Goal: Entertainment & Leisure: Consume media (video, audio)

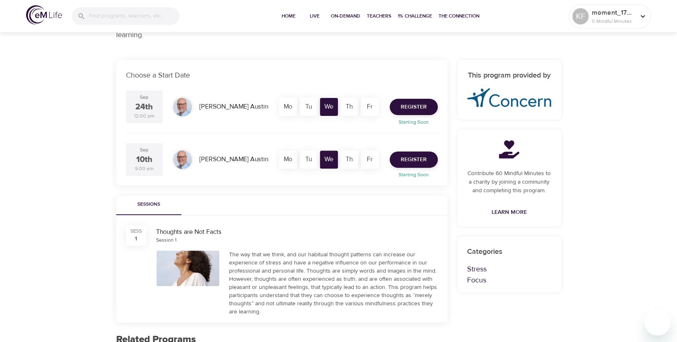
scroll to position [123, 0]
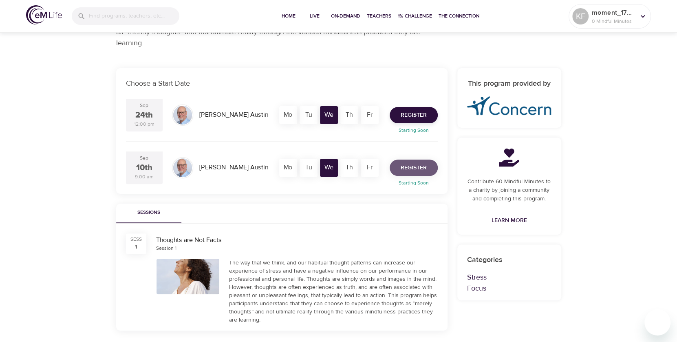
click at [416, 168] on span "Register" at bounding box center [414, 168] width 26 height 10
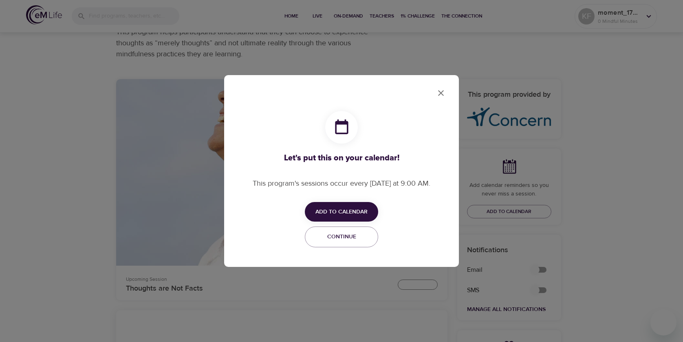
checkbox input "true"
click at [340, 209] on span "Add to Calendar" at bounding box center [341, 212] width 52 height 10
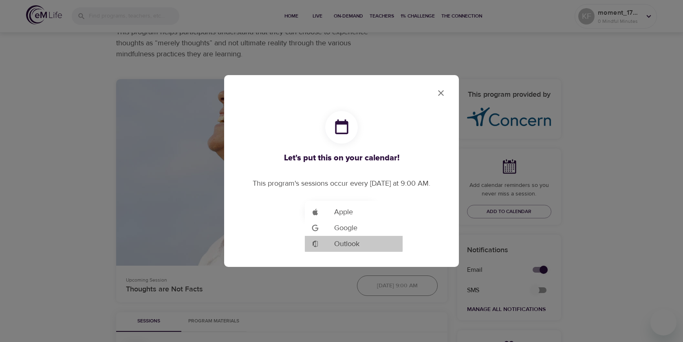
click at [344, 240] on span "Outlook" at bounding box center [346, 243] width 25 height 11
click at [439, 91] on div at bounding box center [341, 171] width 683 height 342
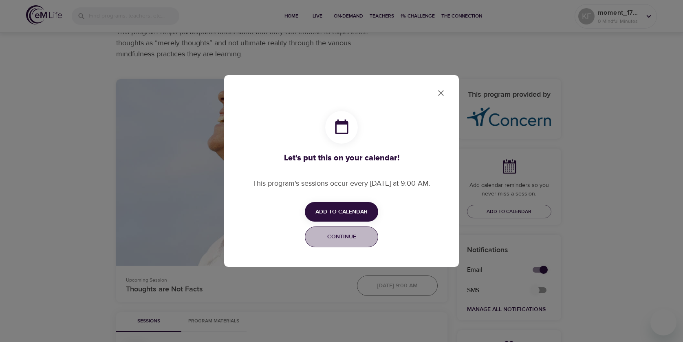
click at [350, 235] on span "Continue" at bounding box center [341, 237] width 63 height 10
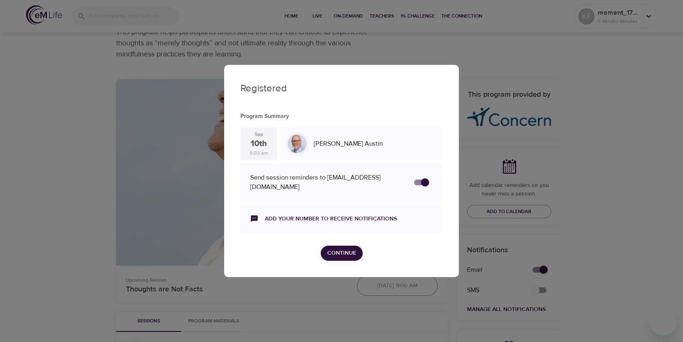
click at [342, 250] on span "Continue" at bounding box center [341, 253] width 29 height 10
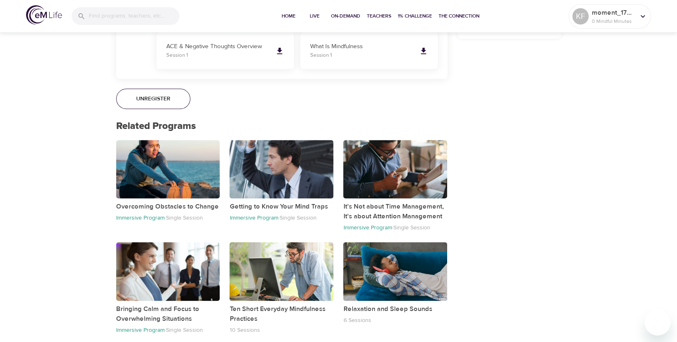
scroll to position [578, 0]
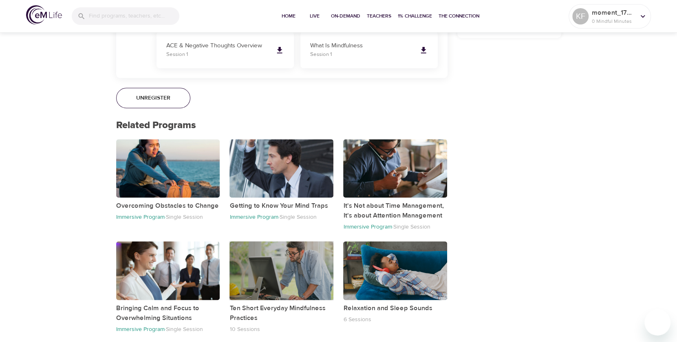
click at [296, 262] on div "button" at bounding box center [281, 270] width 104 height 58
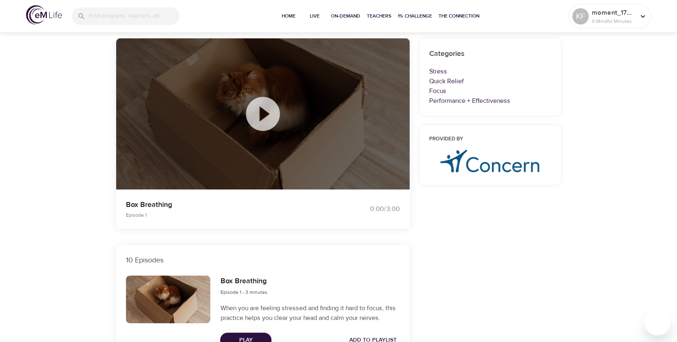
scroll to position [89, 0]
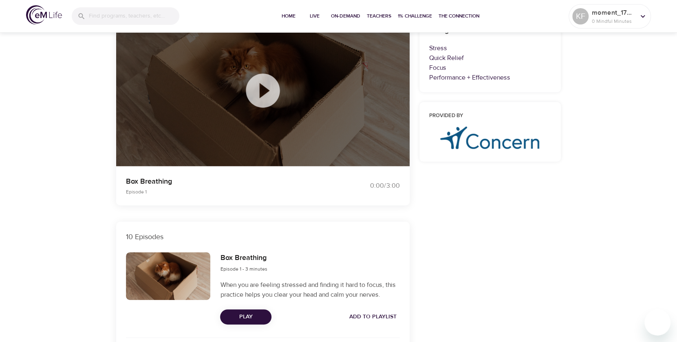
click at [249, 315] on span "Play" at bounding box center [246, 316] width 38 height 10
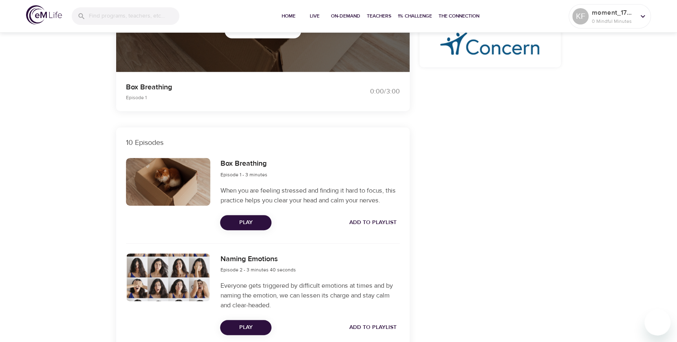
scroll to position [199, 0]
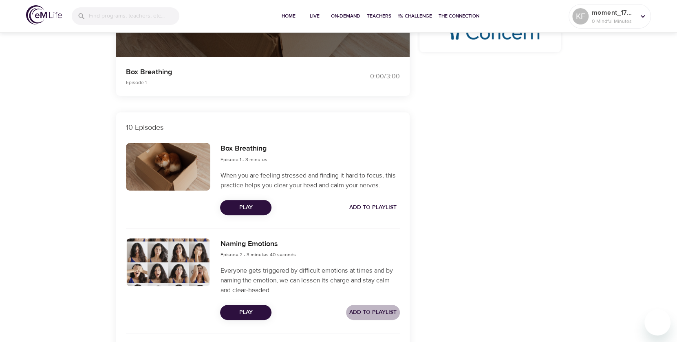
click at [383, 310] on span "Add to Playlist" at bounding box center [372, 312] width 47 height 10
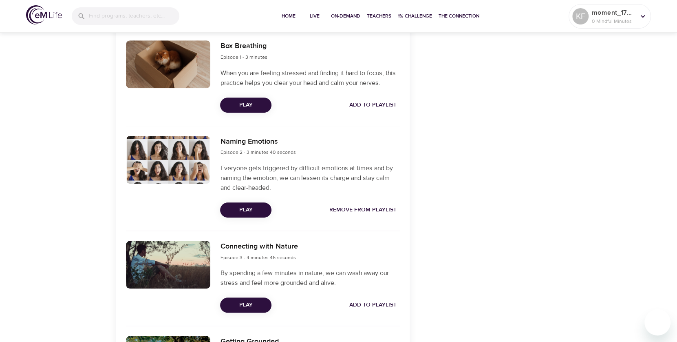
scroll to position [323, 0]
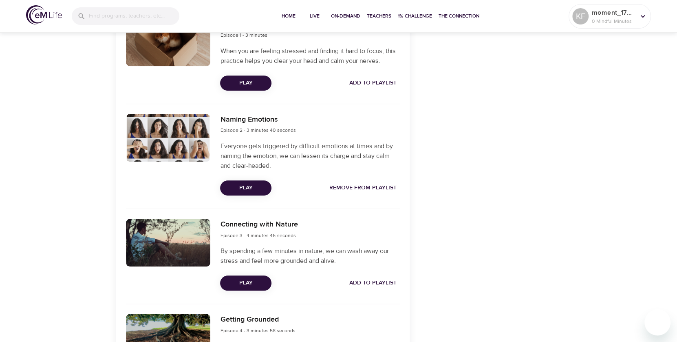
click at [386, 282] on span "Add to Playlist" at bounding box center [372, 283] width 47 height 10
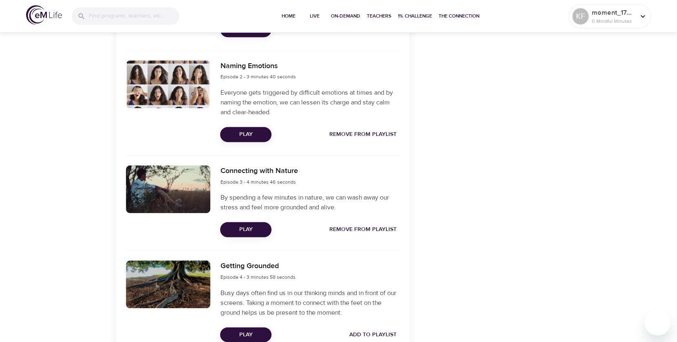
scroll to position [405, 0]
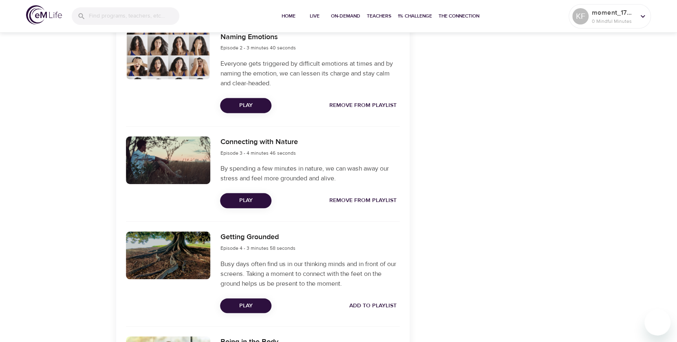
click at [388, 303] on span "Add to Playlist" at bounding box center [372, 305] width 47 height 10
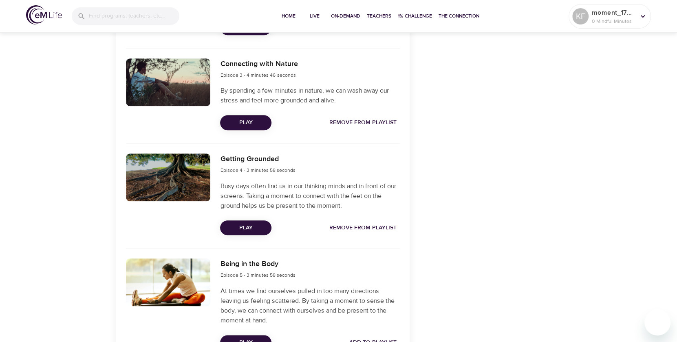
scroll to position [516, 0]
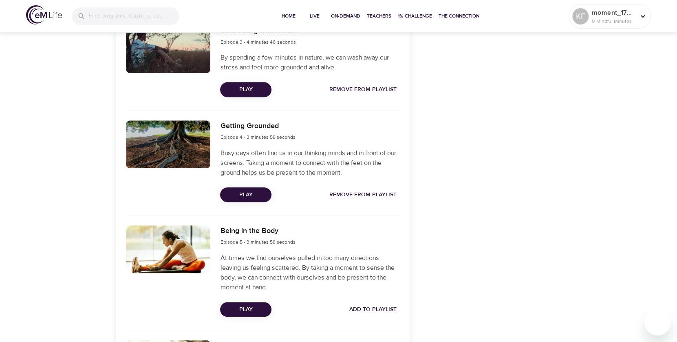
click at [379, 307] on span "Add to Playlist" at bounding box center [372, 309] width 47 height 10
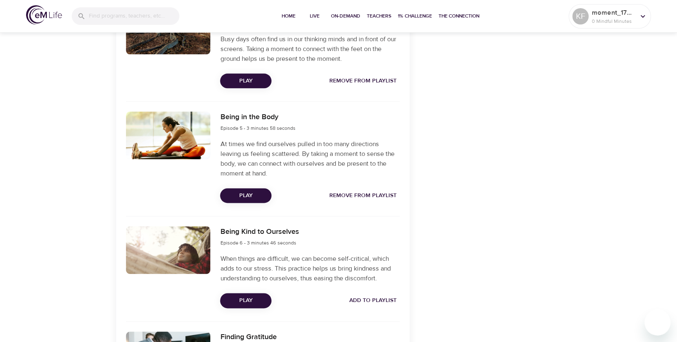
scroll to position [639, 0]
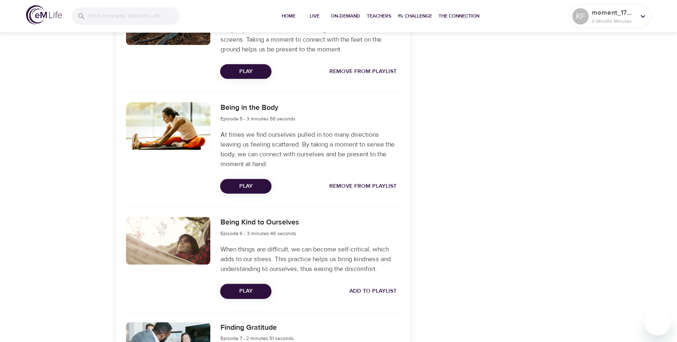
click at [384, 289] on span "Add to Playlist" at bounding box center [372, 291] width 47 height 10
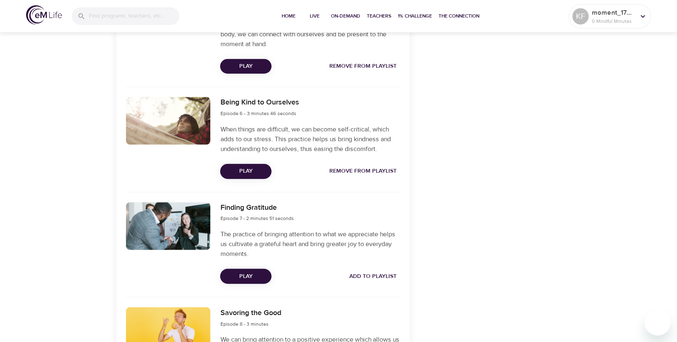
scroll to position [761, 0]
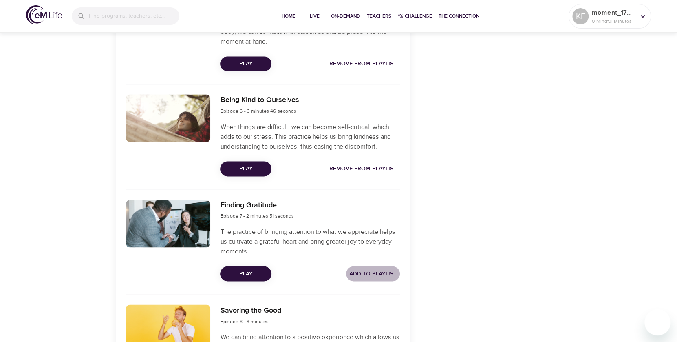
click at [390, 271] on span "Add to Playlist" at bounding box center [372, 273] width 47 height 10
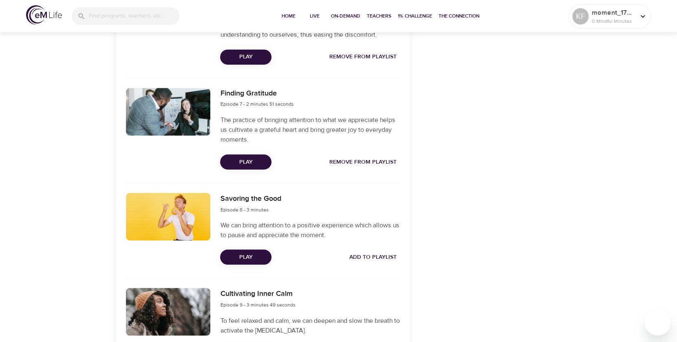
scroll to position [874, 0]
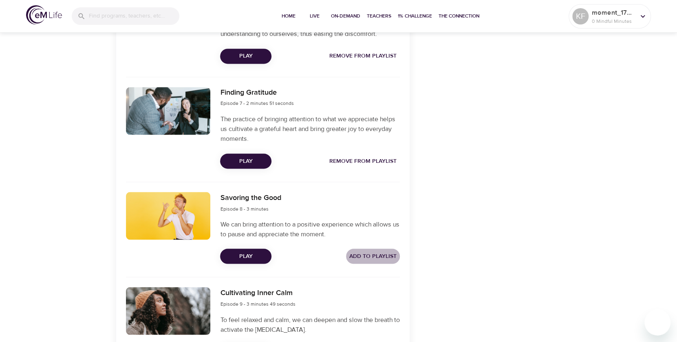
click at [387, 254] on span "Add to Playlist" at bounding box center [372, 256] width 47 height 10
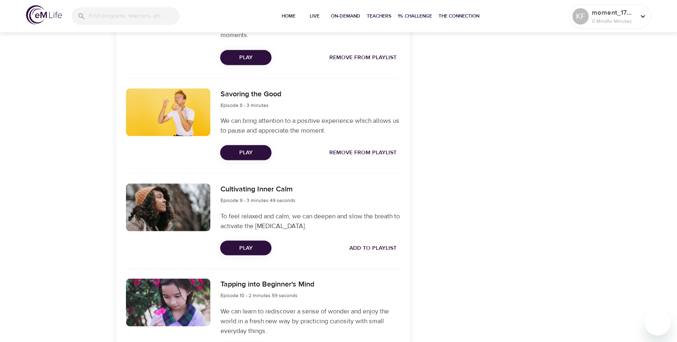
scroll to position [979, 0]
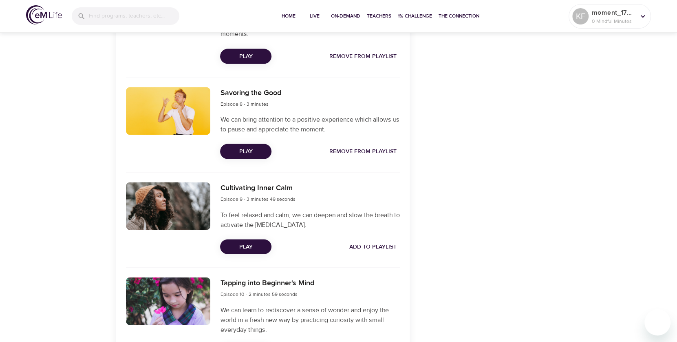
click at [372, 244] on span "Add to Playlist" at bounding box center [372, 246] width 47 height 10
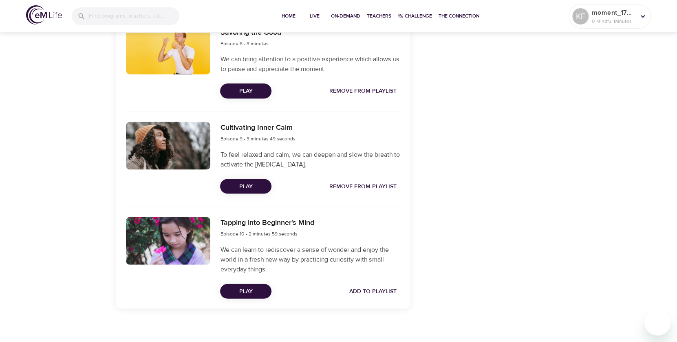
scroll to position [1046, 0]
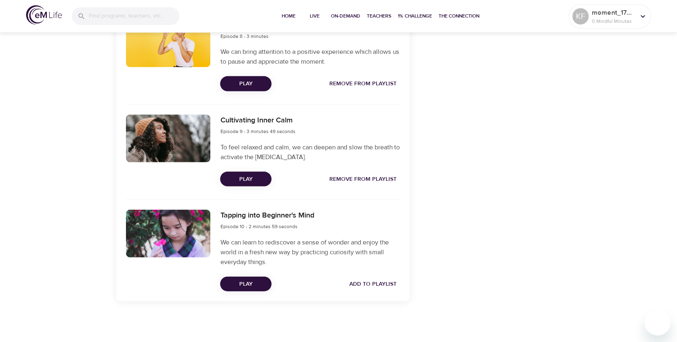
click at [388, 281] on span "Add to Playlist" at bounding box center [372, 284] width 47 height 10
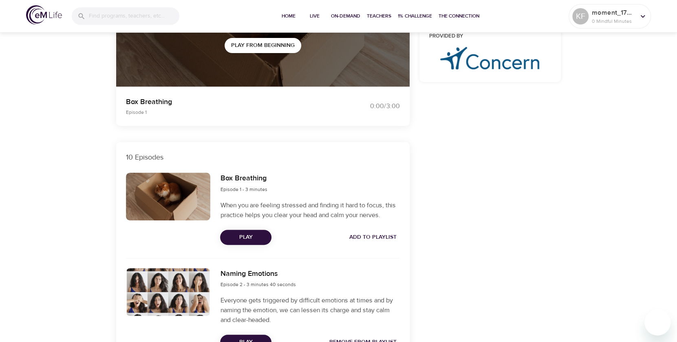
scroll to position [0, 0]
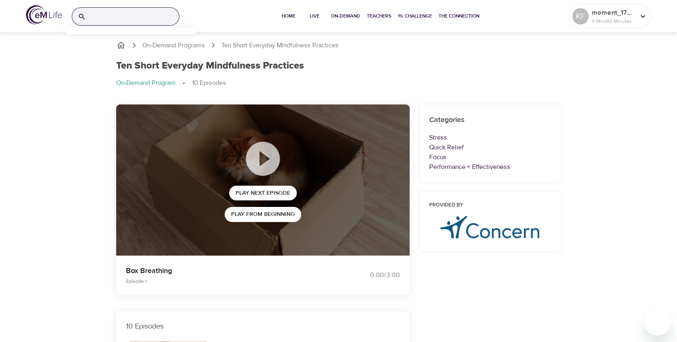
click at [104, 15] on input "search" at bounding box center [134, 17] width 90 height 18
type input "headache"
click at [82, 16] on icon at bounding box center [82, 17] width 8 height 8
click at [150, 15] on input "headache" at bounding box center [123, 17] width 68 height 18
click at [345, 14] on span "On-Demand" at bounding box center [345, 16] width 29 height 9
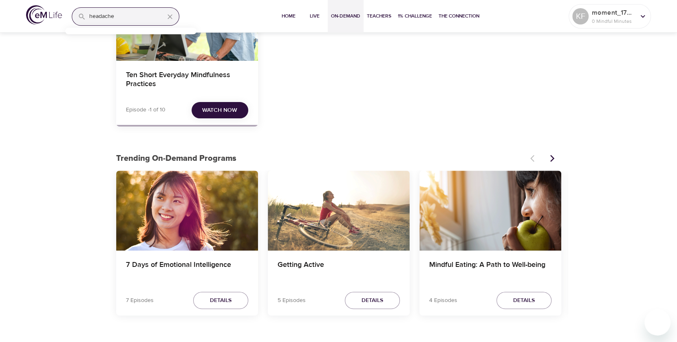
scroll to position [118, 0]
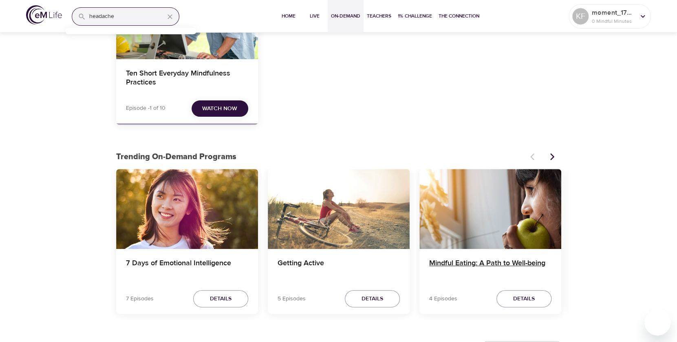
click at [491, 263] on h4 "Mindful Eating: A Path to Well-being" at bounding box center [490, 268] width 122 height 20
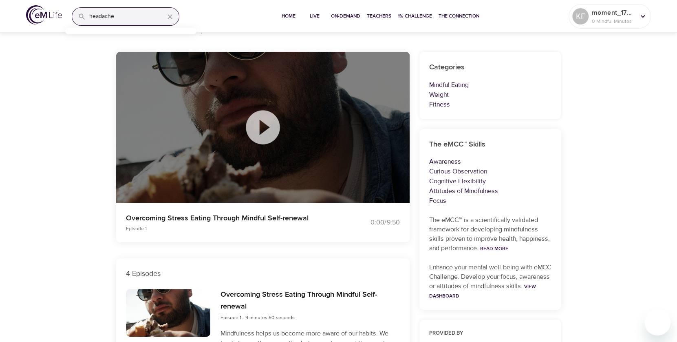
scroll to position [46, 0]
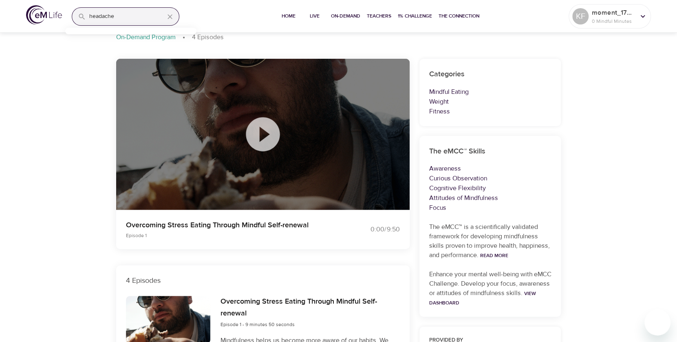
click at [262, 132] on icon at bounding box center [263, 134] width 41 height 41
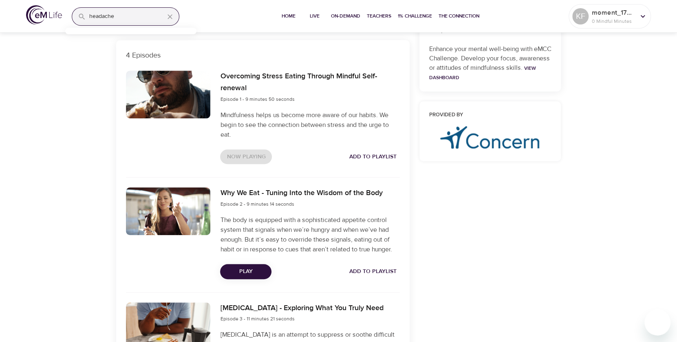
scroll to position [275, 0]
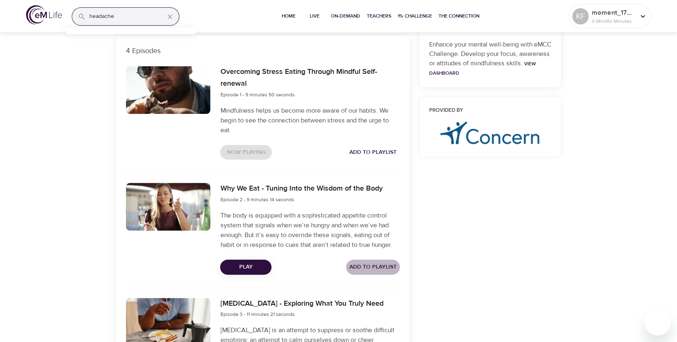
click at [390, 265] on span "Add to Playlist" at bounding box center [372, 267] width 47 height 10
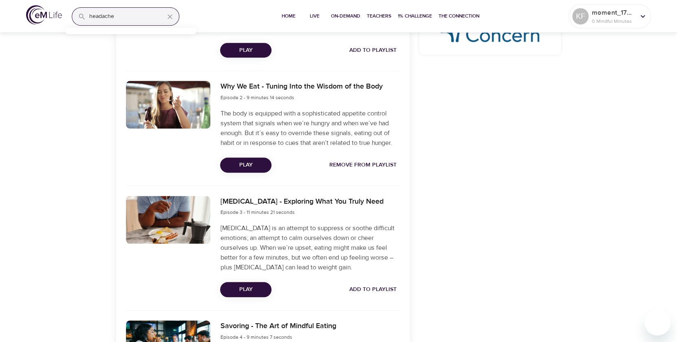
scroll to position [384, 0]
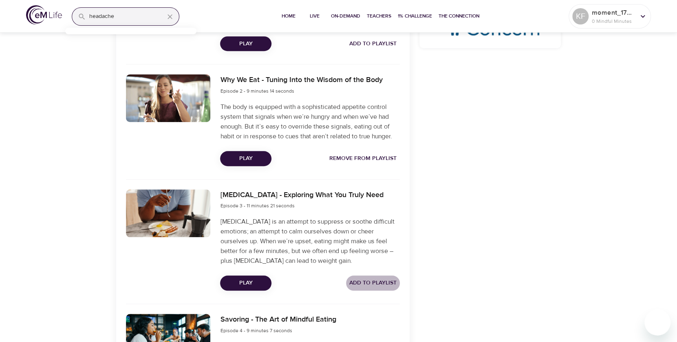
click at [386, 281] on span "Add to Playlist" at bounding box center [372, 283] width 47 height 10
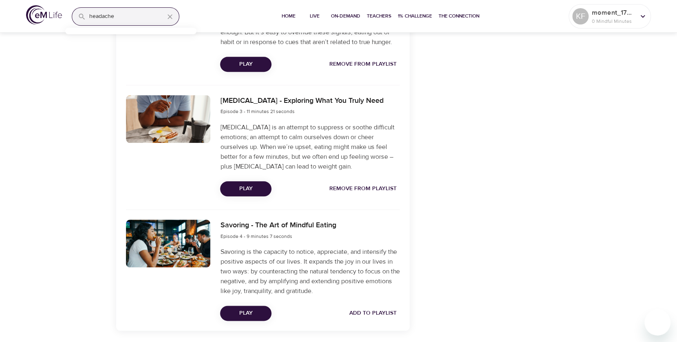
scroll to position [498, 0]
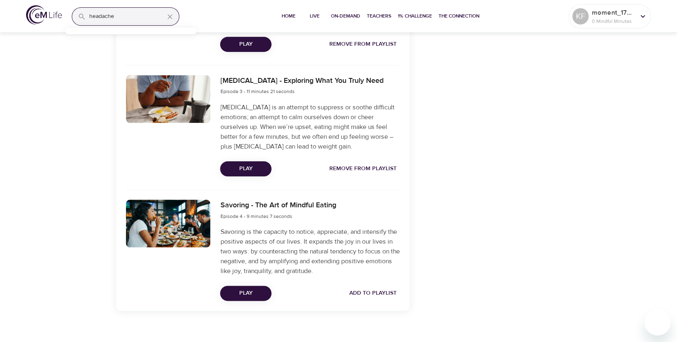
click at [384, 290] on span "Add to Playlist" at bounding box center [372, 293] width 47 height 10
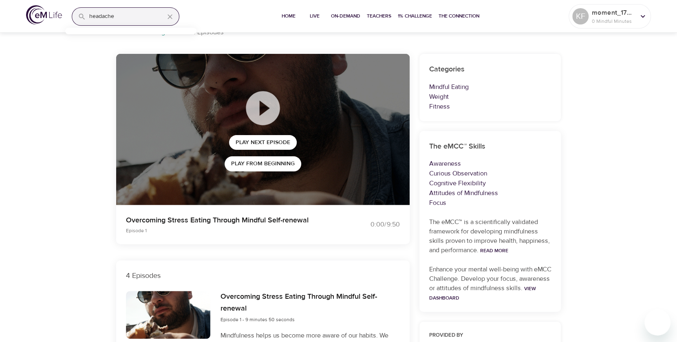
scroll to position [48, 0]
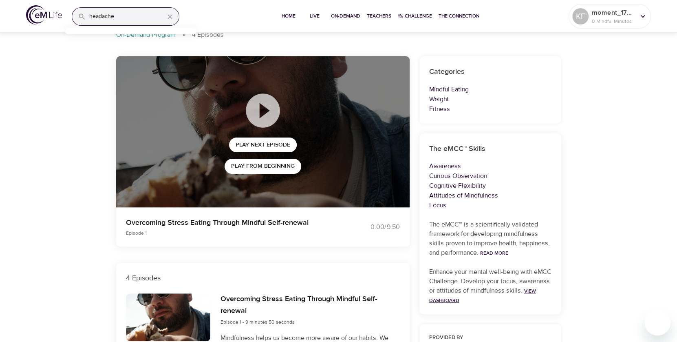
click at [462, 298] on link "View Dashboard" at bounding box center [482, 295] width 107 height 16
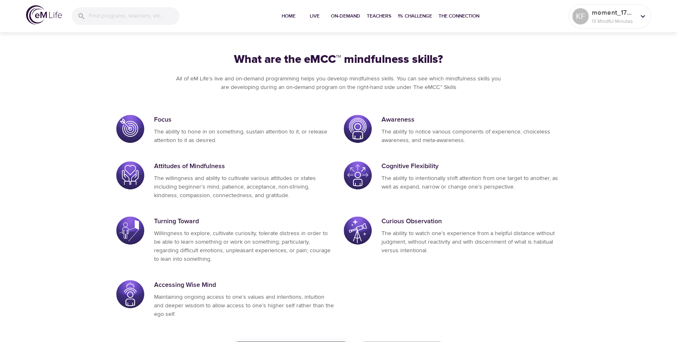
scroll to position [380, 0]
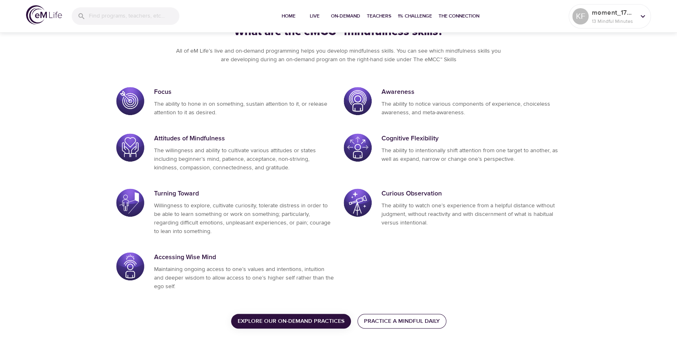
click at [403, 320] on span "Practice a Mindful Daily" at bounding box center [402, 321] width 76 height 10
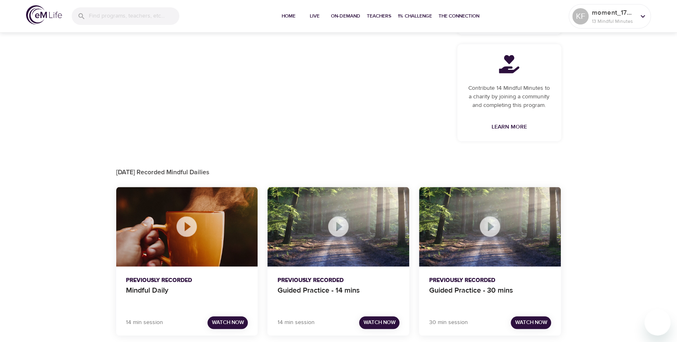
scroll to position [391, 0]
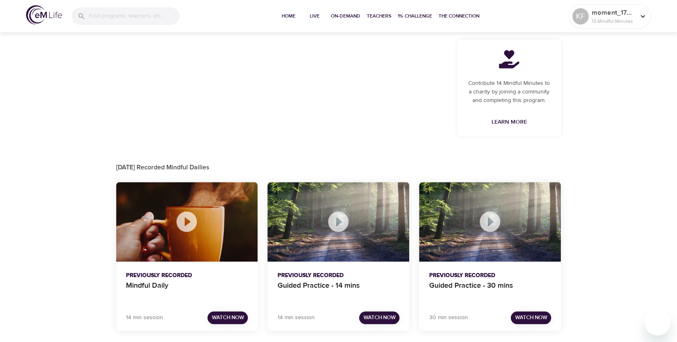
click at [223, 313] on span "Watch Now" at bounding box center [228, 317] width 32 height 9
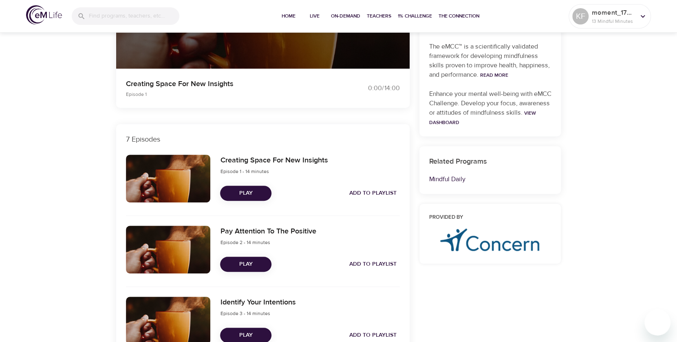
scroll to position [187, 0]
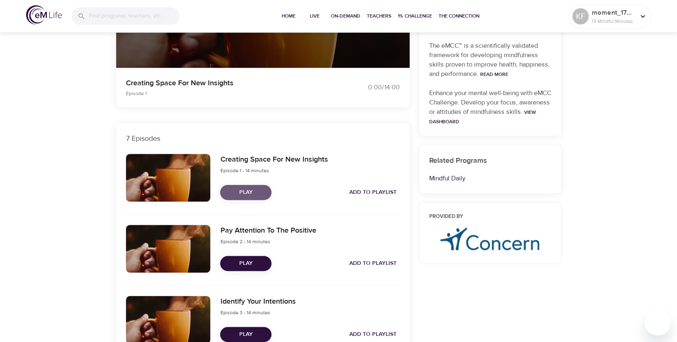
click at [240, 193] on span "Play" at bounding box center [246, 192] width 38 height 10
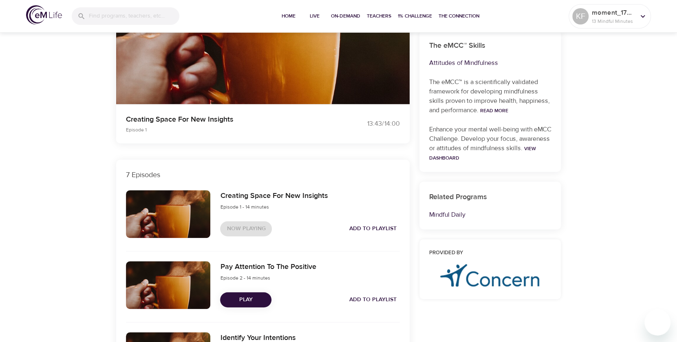
scroll to position [163, 0]
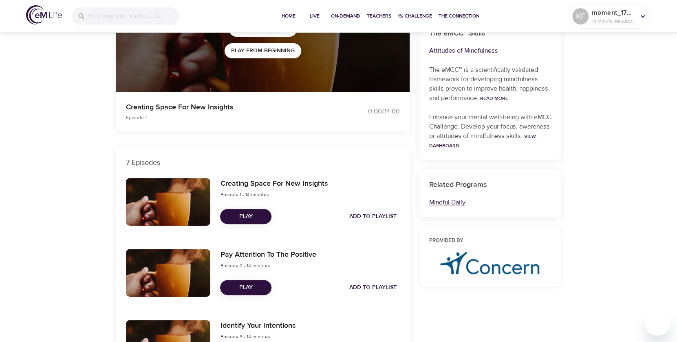
click at [455, 200] on link "Mindful Daily" at bounding box center [447, 202] width 36 height 8
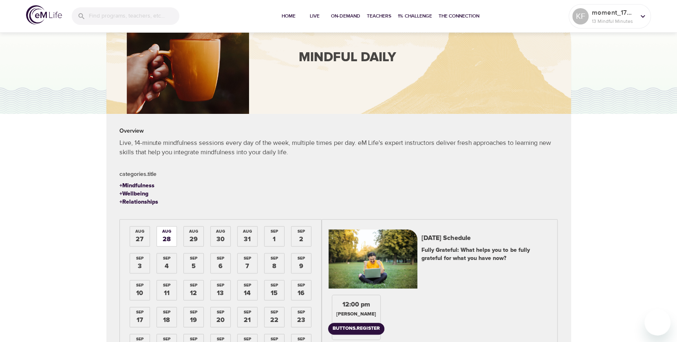
scroll to position [73, 0]
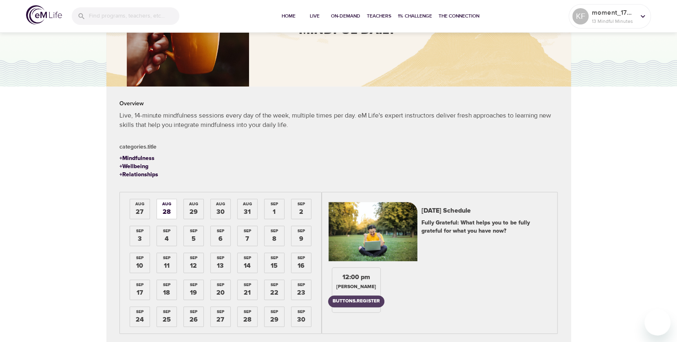
click at [360, 300] on div "buttons.register" at bounding box center [356, 301] width 47 height 7
click at [286, 15] on span "Home" at bounding box center [289, 16] width 20 height 9
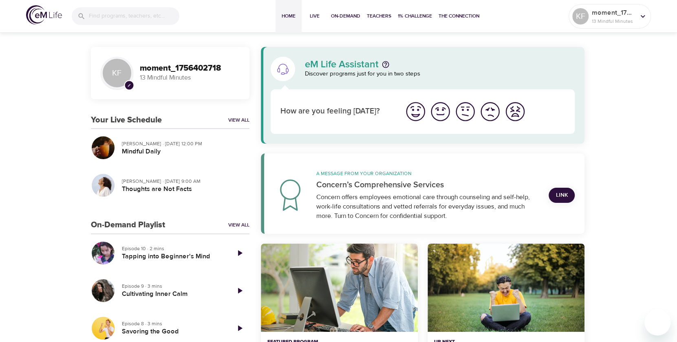
click at [416, 109] on img "I'm feeling great" at bounding box center [415, 111] width 22 height 22
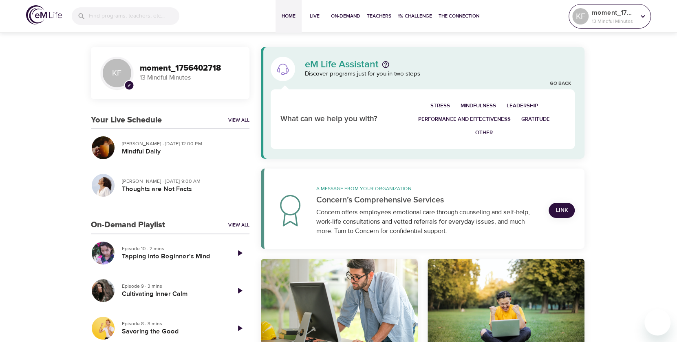
click at [642, 18] on icon at bounding box center [642, 16] width 9 height 9
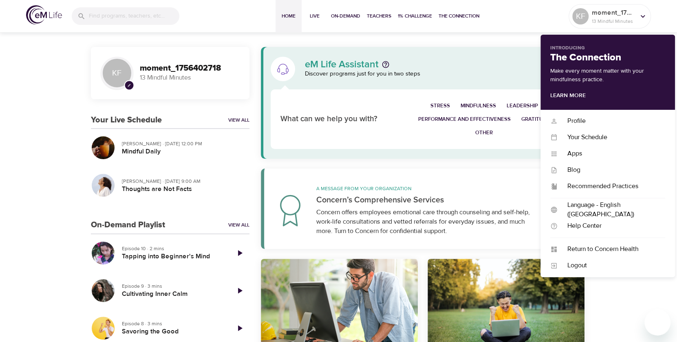
click at [530, 16] on div "Home Live On-Demand Teachers 1% Challenge The Connection" at bounding box center [378, 16] width 379 height 33
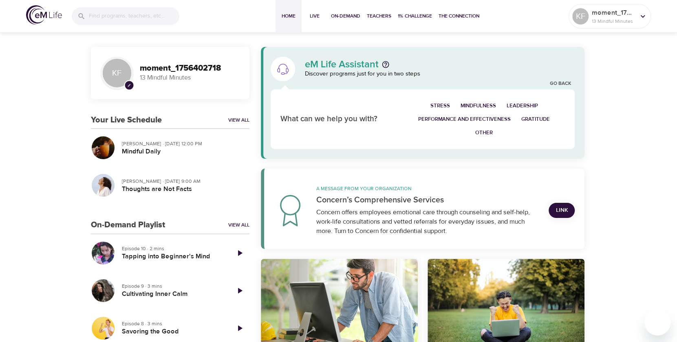
drag, startPoint x: 221, startPoint y: 4, endPoint x: 603, endPoint y: 47, distance: 384.3
drag, startPoint x: 557, startPoint y: 7, endPoint x: 647, endPoint y: 13, distance: 90.7
click at [647, 13] on div at bounding box center [643, 16] width 12 height 12
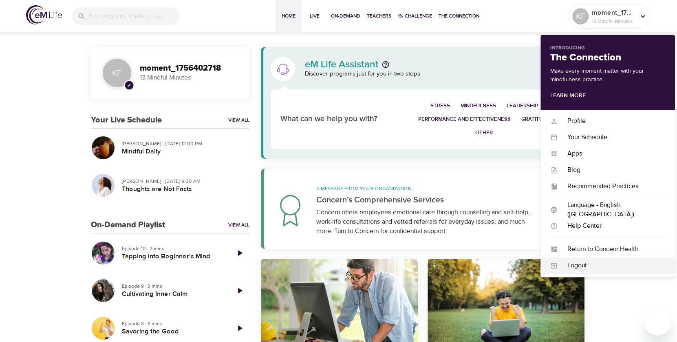
click at [582, 263] on div "Logout" at bounding box center [612, 264] width 108 height 9
